Goal: Complete application form: Complete application form

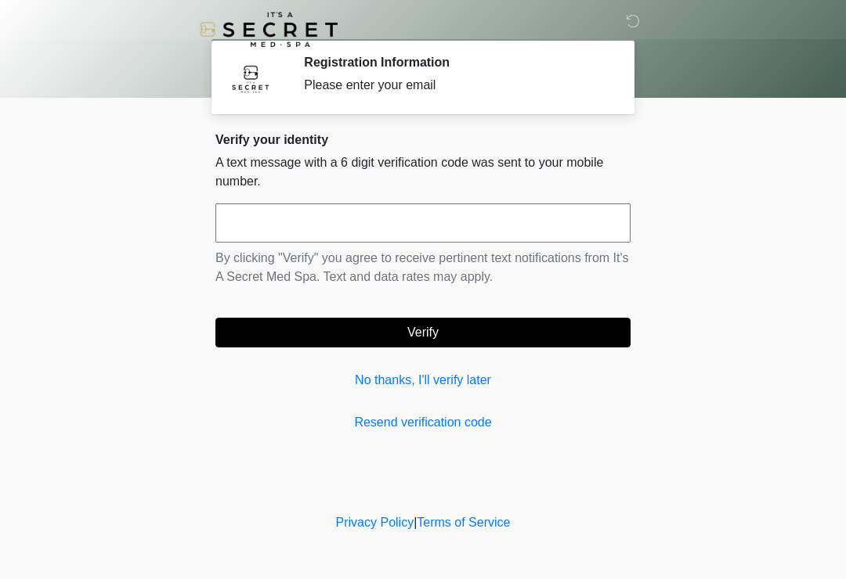
click at [381, 416] on link "Resend verification code" at bounding box center [422, 422] width 415 height 19
click at [322, 219] on input "text" at bounding box center [422, 223] width 415 height 39
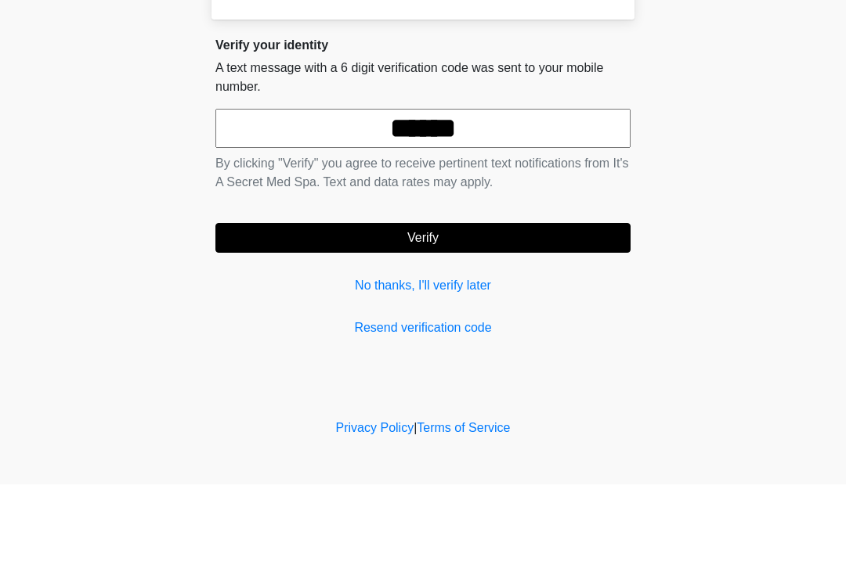
click at [485, 318] on button "Verify" at bounding box center [422, 333] width 415 height 30
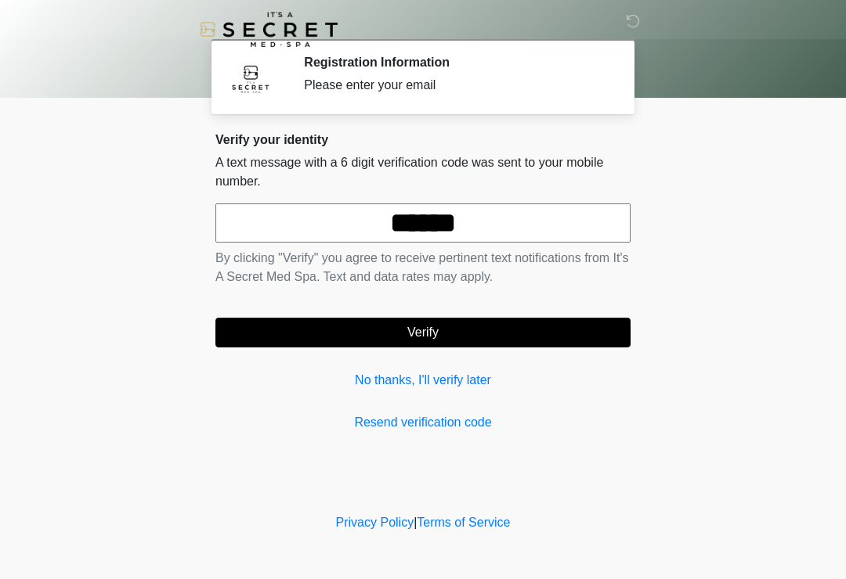
click at [436, 329] on button "Verify" at bounding box center [422, 333] width 415 height 30
click at [531, 229] on input "******" at bounding box center [422, 223] width 415 height 39
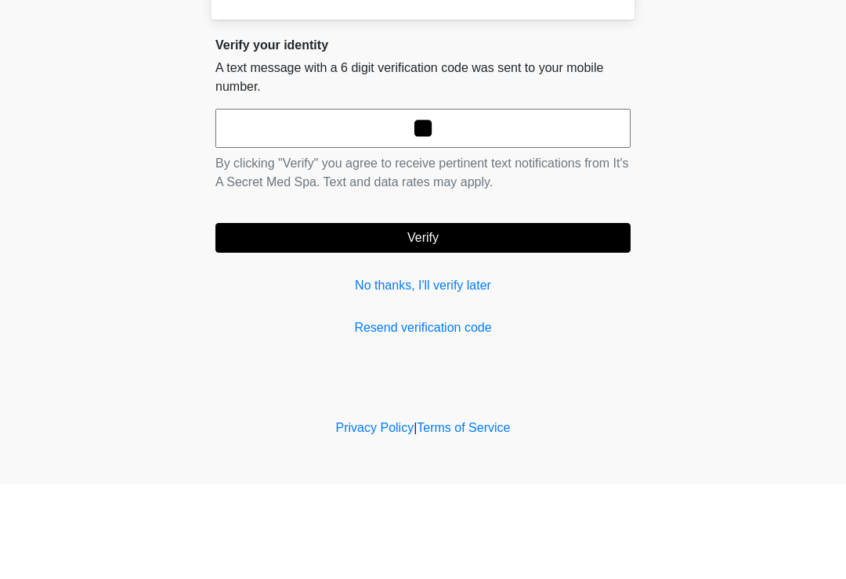
type input "*"
type input "******"
click at [460, 318] on button "Verify" at bounding box center [422, 333] width 415 height 30
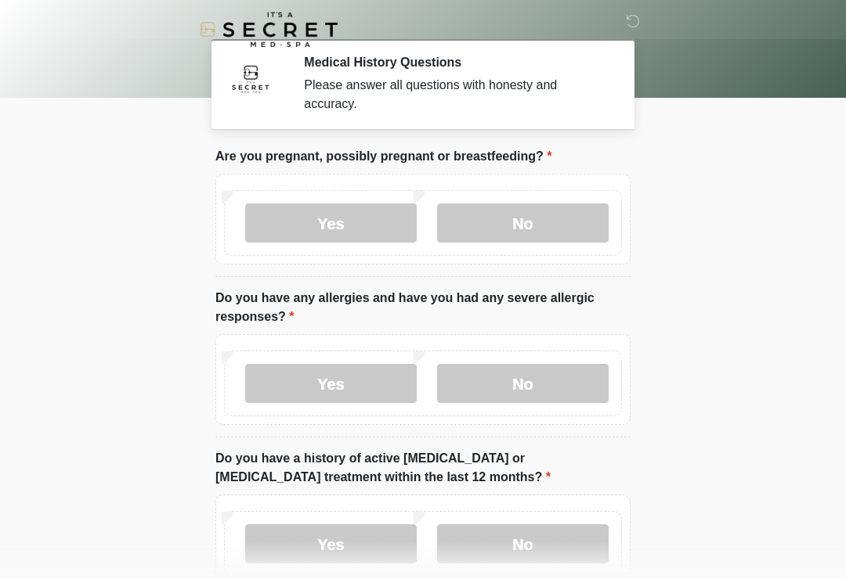
click at [535, 234] on label "No" at bounding box center [522, 223] width 171 height 39
click at [528, 394] on label "No" at bounding box center [522, 383] width 171 height 39
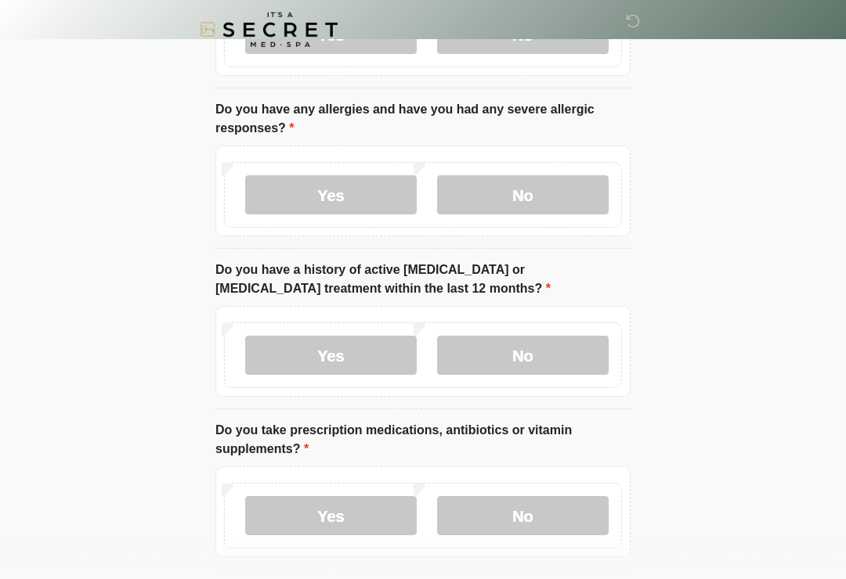
scroll to position [194, 0]
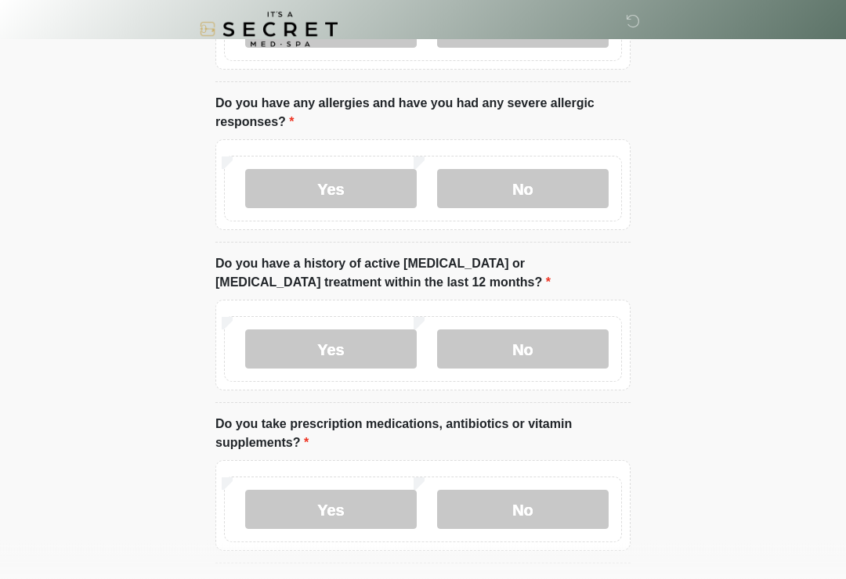
click at [533, 348] on label "No" at bounding box center [522, 349] width 171 height 39
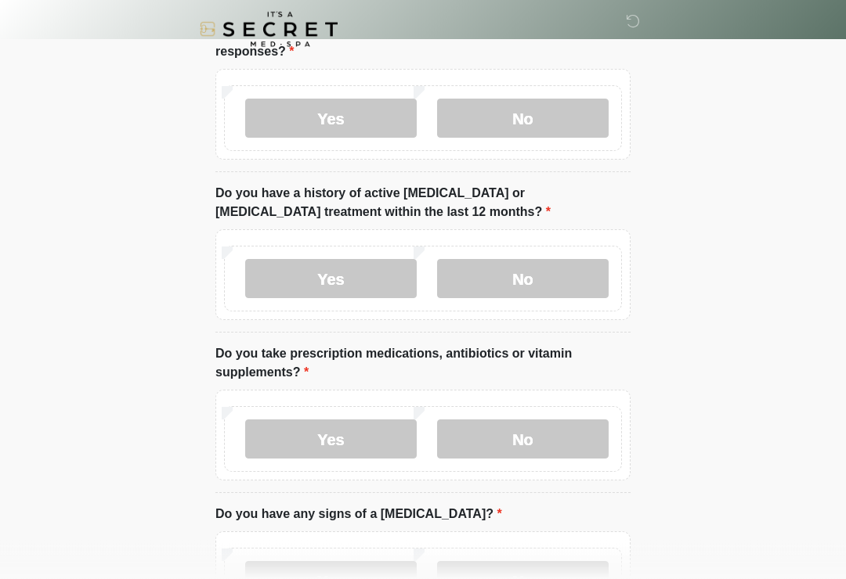
scroll to position [272, 0]
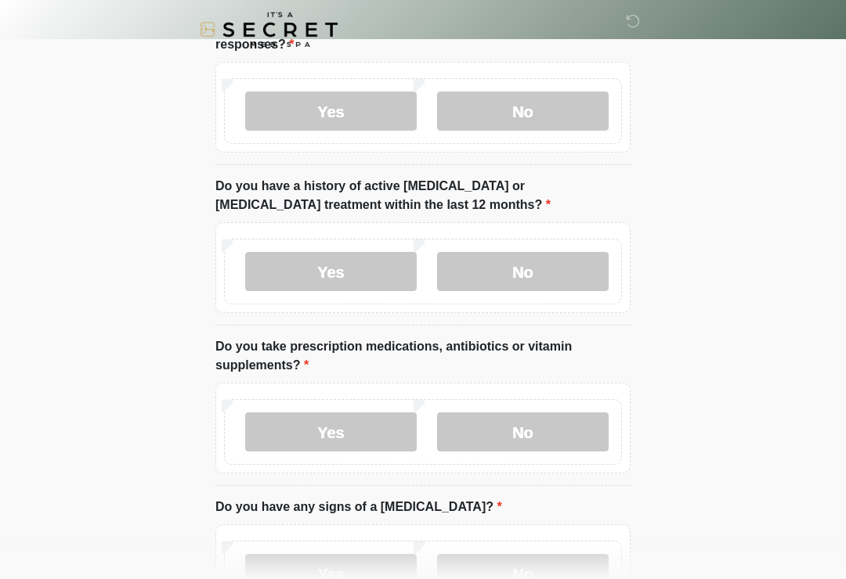
click at [554, 429] on label "No" at bounding box center [522, 432] width 171 height 39
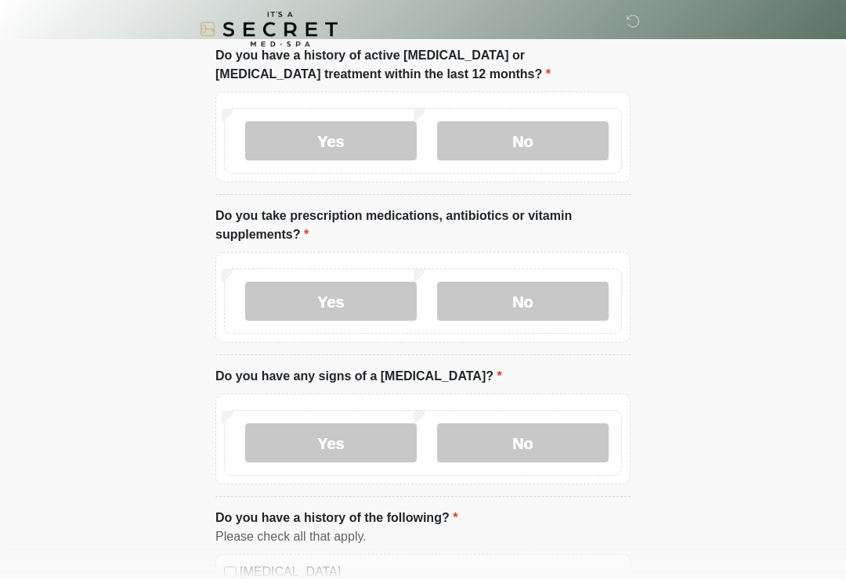
scroll to position [413, 0]
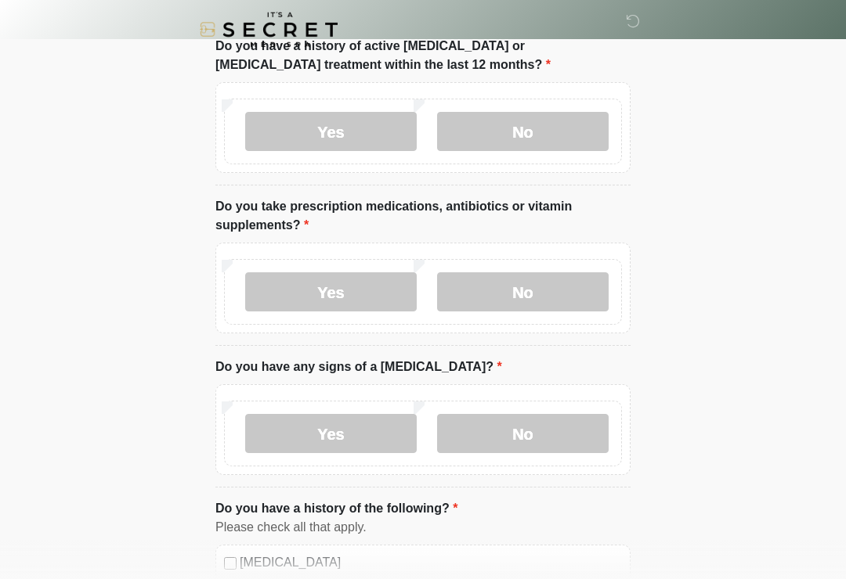
click at [545, 430] on label "No" at bounding box center [522, 433] width 171 height 39
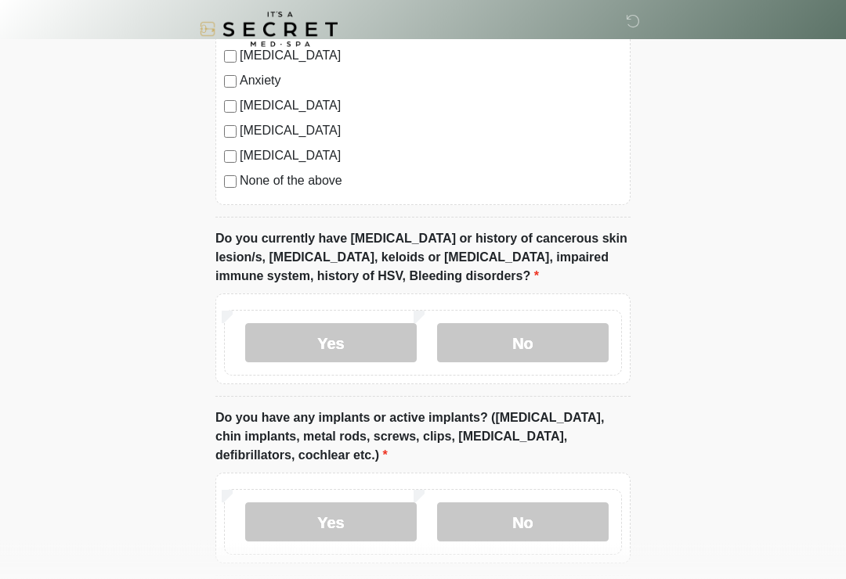
click at [525, 334] on label "No" at bounding box center [522, 343] width 171 height 39
click at [533, 526] on label "No" at bounding box center [522, 522] width 171 height 39
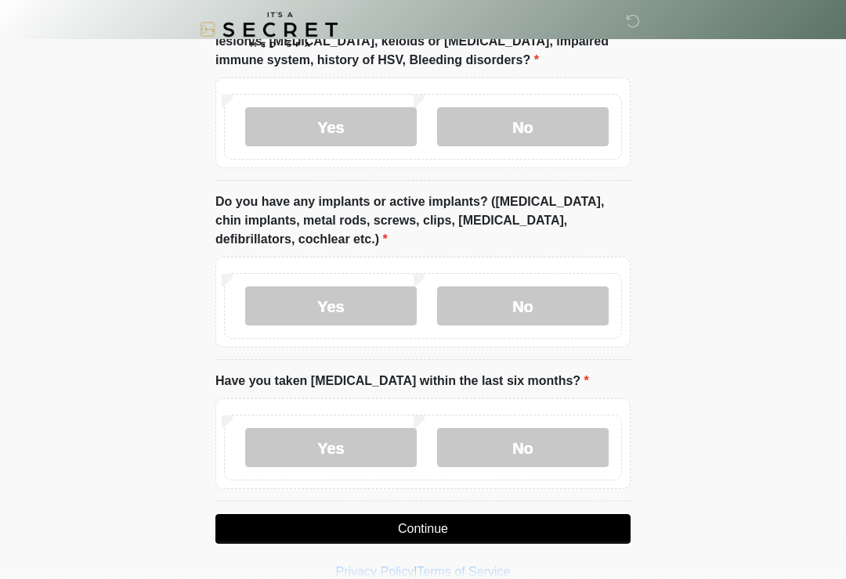
scroll to position [1285, 0]
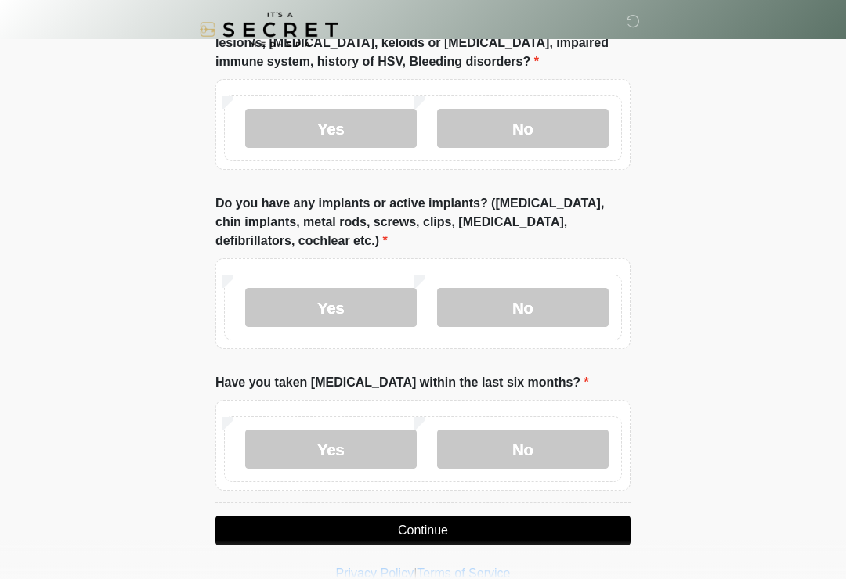
click at [547, 453] on label "No" at bounding box center [522, 449] width 171 height 39
click at [559, 528] on button "Continue" at bounding box center [422, 531] width 415 height 30
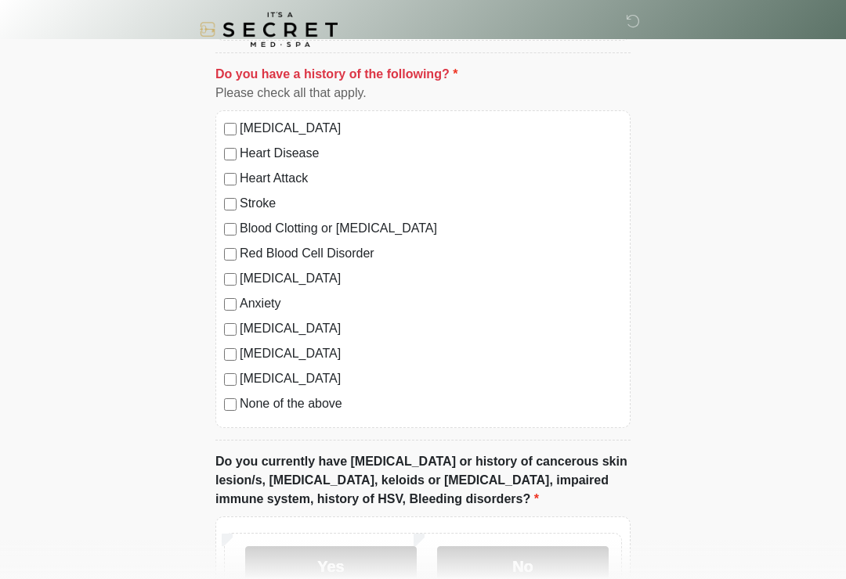
click at [553, 561] on label "No" at bounding box center [522, 565] width 171 height 39
click at [511, 568] on label "No" at bounding box center [522, 565] width 171 height 39
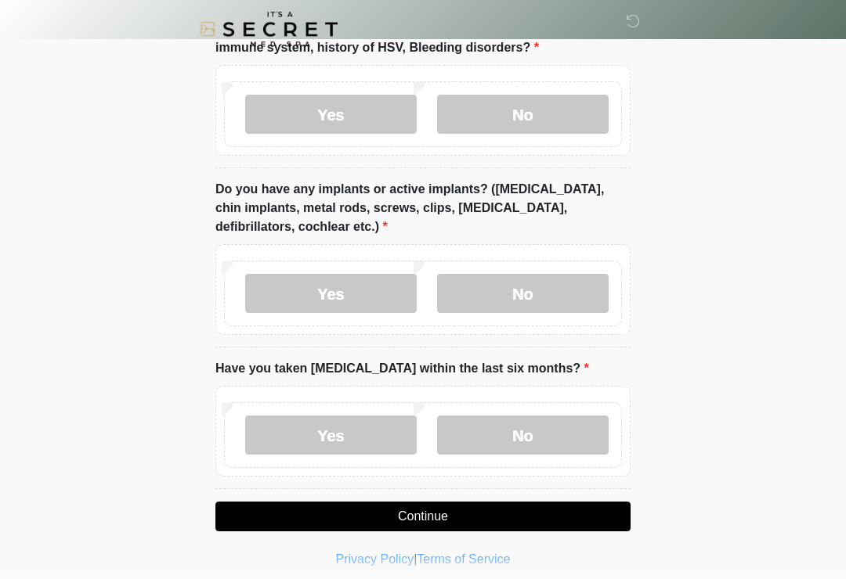
scroll to position [1308, 0]
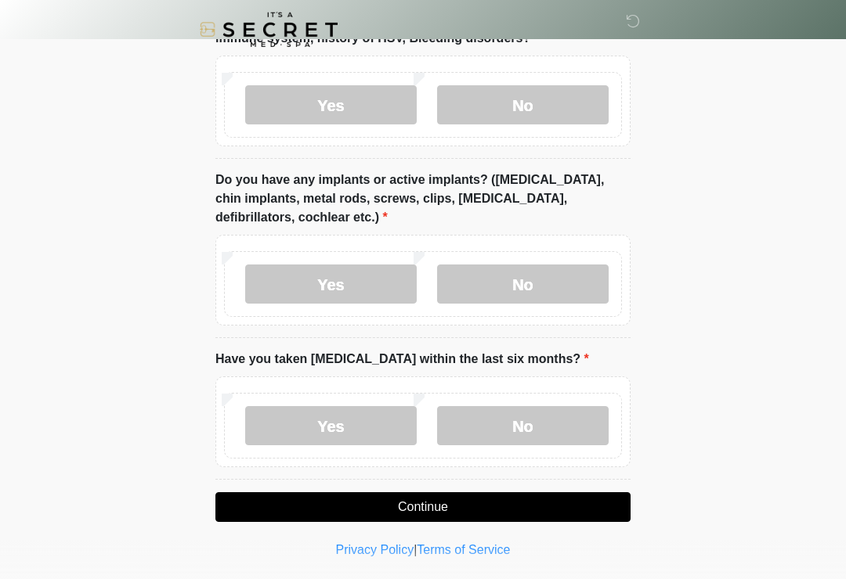
click at [376, 504] on button "Continue" at bounding box center [422, 507] width 415 height 30
click at [492, 503] on button "Continue" at bounding box center [422, 507] width 415 height 30
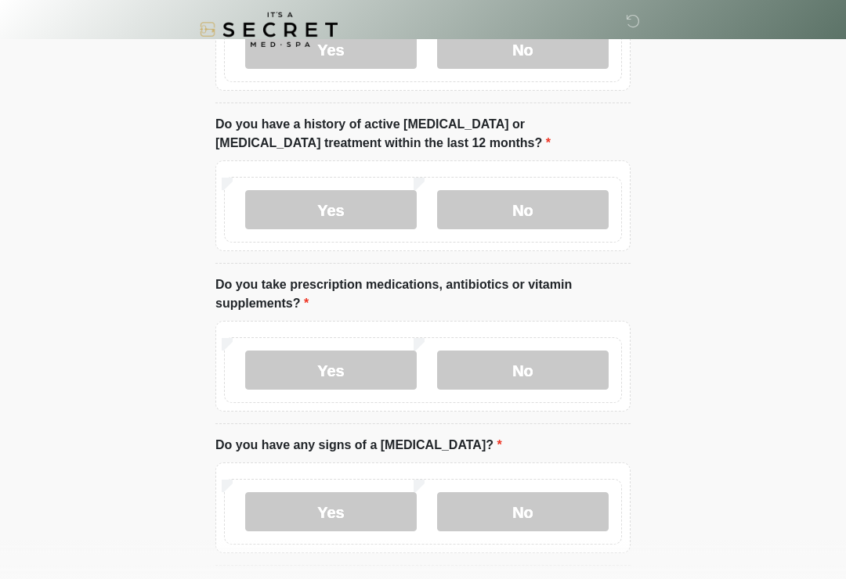
scroll to position [0, 0]
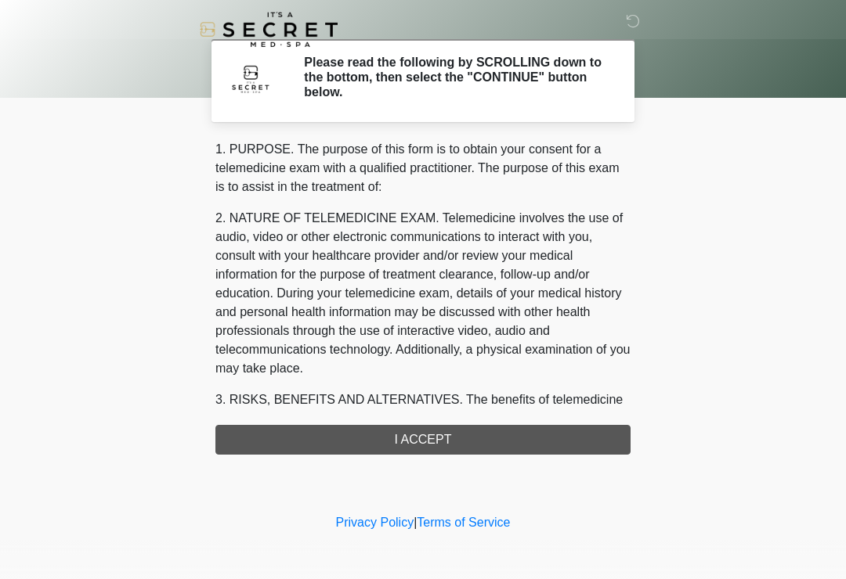
click at [415, 442] on div "1. PURPOSE. The purpose of this form is to obtain your consent for a telemedici…" at bounding box center [422, 297] width 415 height 315
click at [423, 435] on div "1. PURPOSE. The purpose of this form is to obtain your consent for a telemedici…" at bounding box center [422, 297] width 415 height 315
click at [362, 436] on div "1. PURPOSE. The purpose of this form is to obtain your consent for a telemedici…" at bounding box center [422, 297] width 415 height 315
click at [362, 432] on div "1. PURPOSE. The purpose of this form is to obtain your consent for a telemedici…" at bounding box center [422, 297] width 415 height 315
click at [405, 449] on div "1. PURPOSE. The purpose of this form is to obtain your consent for a telemedici…" at bounding box center [422, 297] width 415 height 315
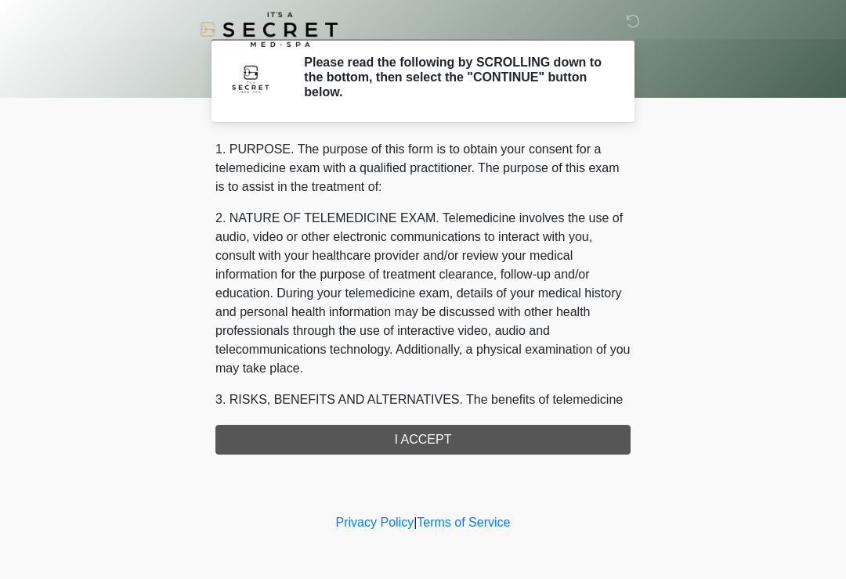
click at [405, 449] on div "1. PURPOSE. The purpose of this form is to obtain your consent for a telemedici…" at bounding box center [422, 297] width 415 height 315
click at [415, 438] on div "1. PURPOSE. The purpose of this form is to obtain your consent for a telemedici…" at bounding box center [422, 297] width 415 height 315
click at [403, 432] on div "1. PURPOSE. The purpose of this form is to obtain your consent for a telemedici…" at bounding box center [422, 297] width 415 height 315
click at [463, 422] on div "1. PURPOSE. The purpose of this form is to obtain your consent for a telemedici…" at bounding box center [422, 297] width 415 height 315
click at [463, 421] on div "1. PURPOSE. The purpose of this form is to obtain your consent for a telemedici…" at bounding box center [422, 297] width 415 height 315
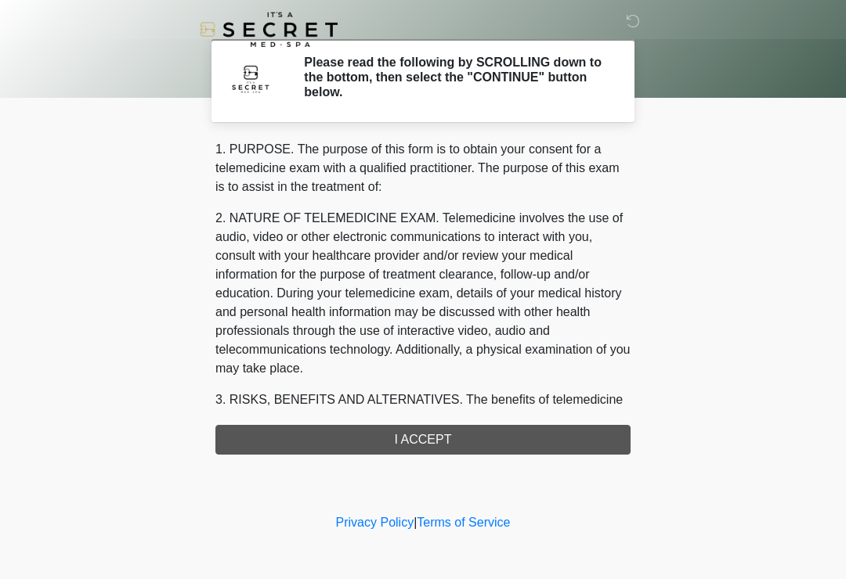
click at [484, 441] on div "1. PURPOSE. The purpose of this form is to obtain your consent for a telemedici…" at bounding box center [422, 297] width 415 height 315
click at [399, 455] on div "‎ ‎ Please read the following by SCROLLING down to the bottom, then select the …" at bounding box center [423, 255] width 470 height 479
click at [411, 438] on div "1. PURPOSE. The purpose of this form is to obtain your consent for a telemedici…" at bounding box center [422, 297] width 415 height 315
click at [488, 433] on div "1. PURPOSE. The purpose of this form is to obtain your consent for a telemedici…" at bounding box center [422, 297] width 415 height 315
click at [445, 449] on div "1. PURPOSE. The purpose of this form is to obtain your consent for a telemedici…" at bounding box center [422, 297] width 415 height 315
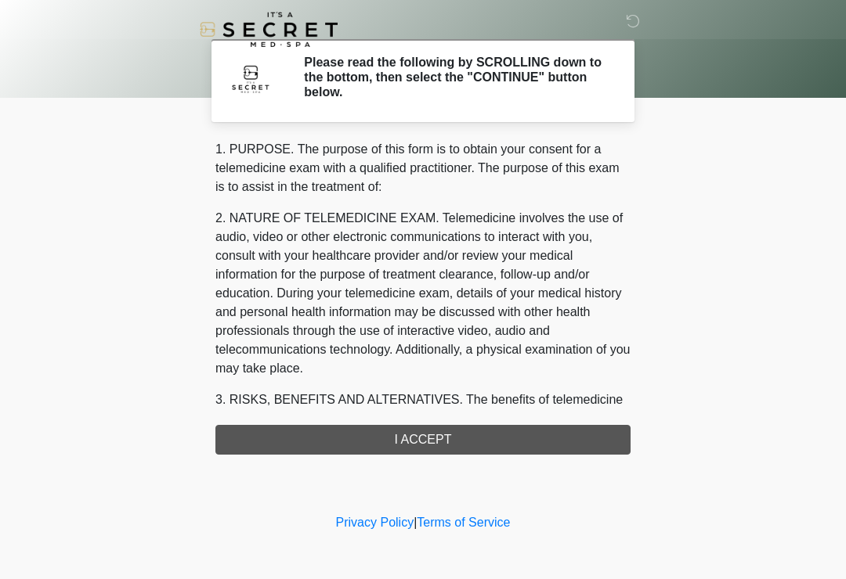
click at [427, 445] on div "1. PURPOSE. The purpose of this form is to obtain your consent for a telemedici…" at bounding box center [422, 297] width 415 height 315
click at [723, 206] on body "‎ ‎ Please read the following by SCROLLING down to the bottom, then select the …" at bounding box center [423, 289] width 846 height 579
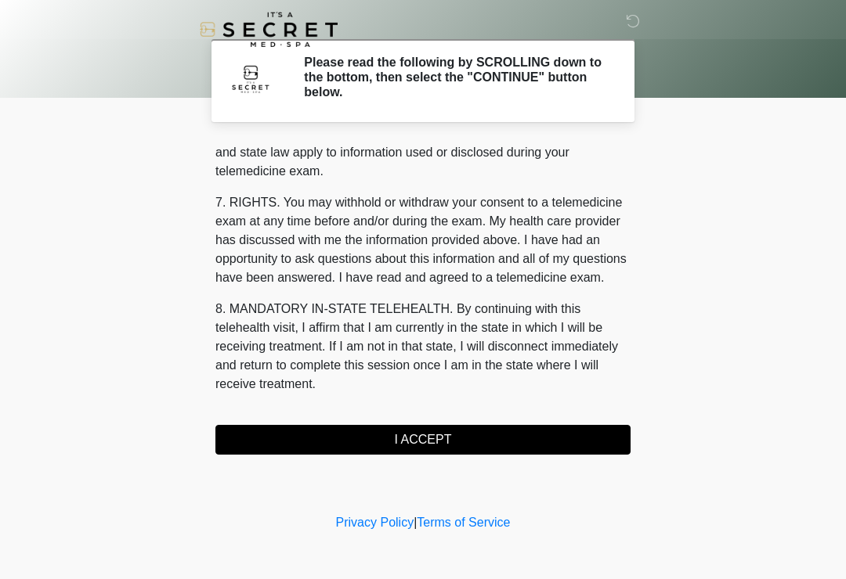
scroll to position [642, 0]
click at [438, 432] on button "I ACCEPT" at bounding box center [422, 440] width 415 height 30
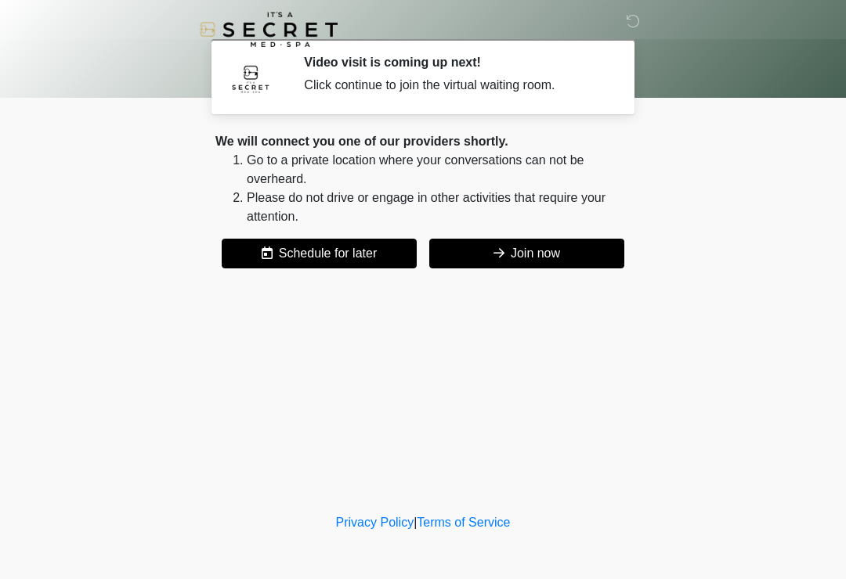
click at [529, 251] on button "Join now" at bounding box center [526, 254] width 195 height 30
